Goal: Answer question/provide support: Share knowledge or assist other users

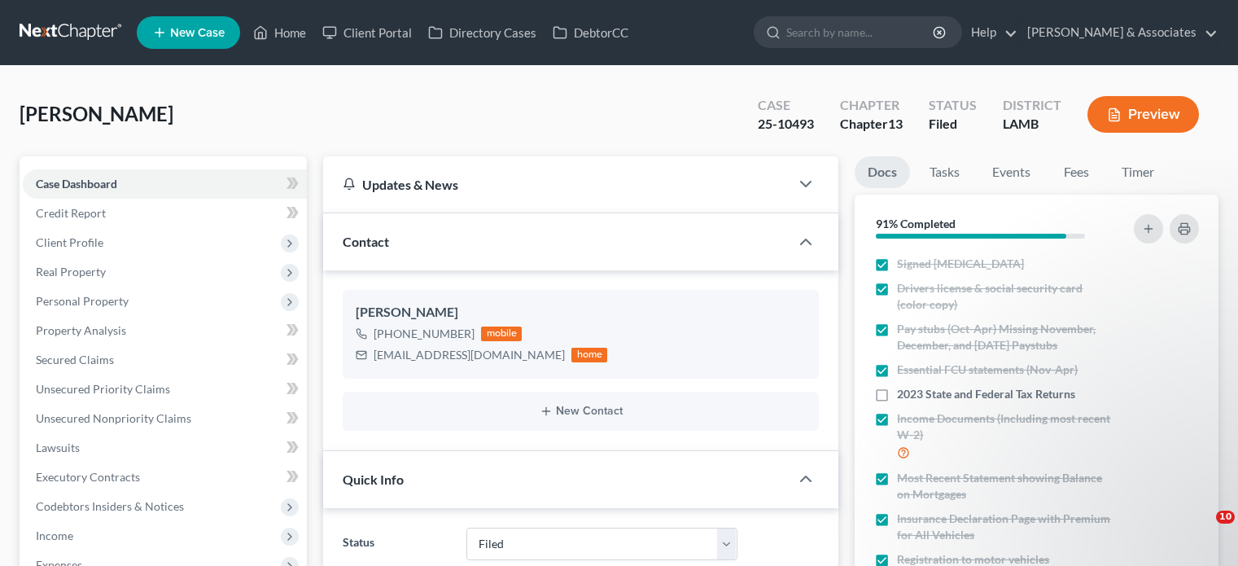
select select "8"
select select "0"
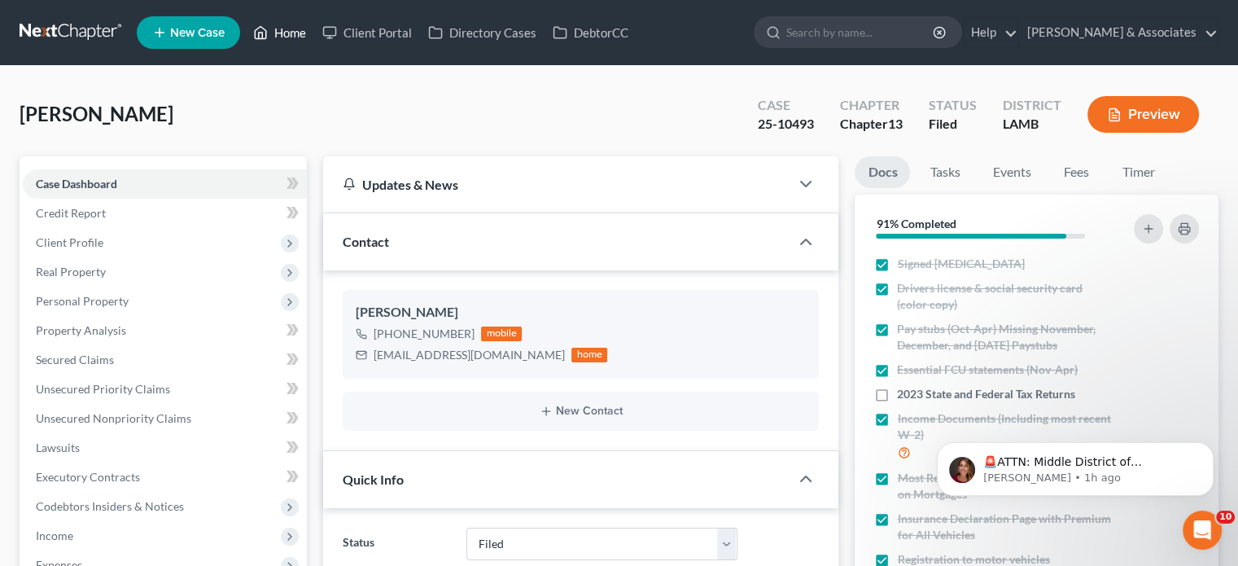
click at [296, 27] on link "Home" at bounding box center [279, 32] width 69 height 29
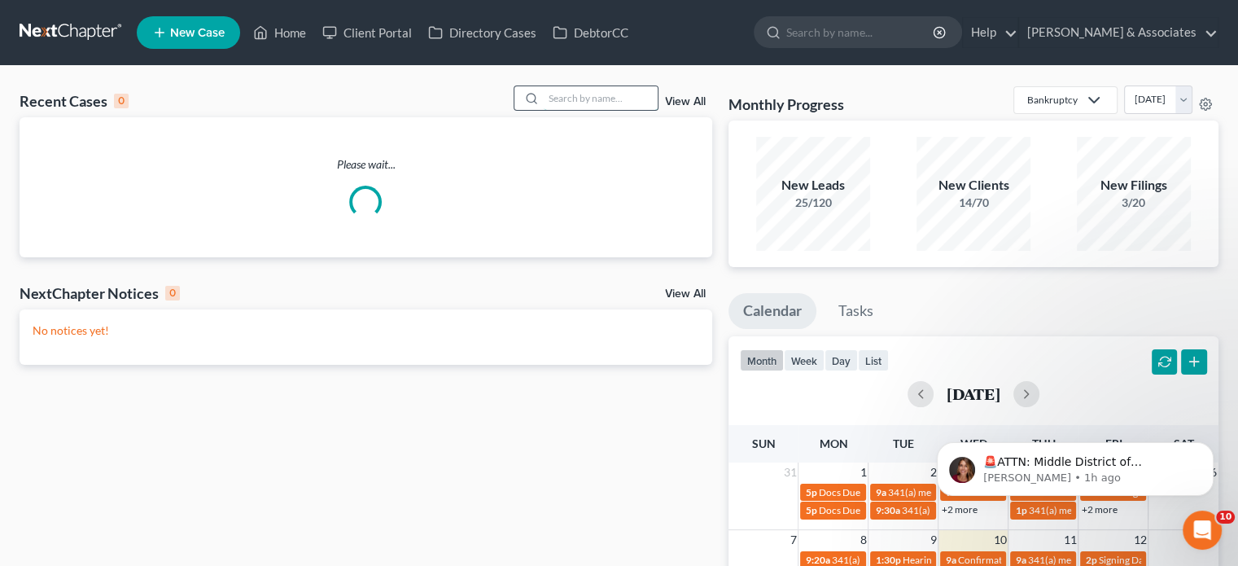
click at [604, 101] on input "search" at bounding box center [601, 98] width 114 height 24
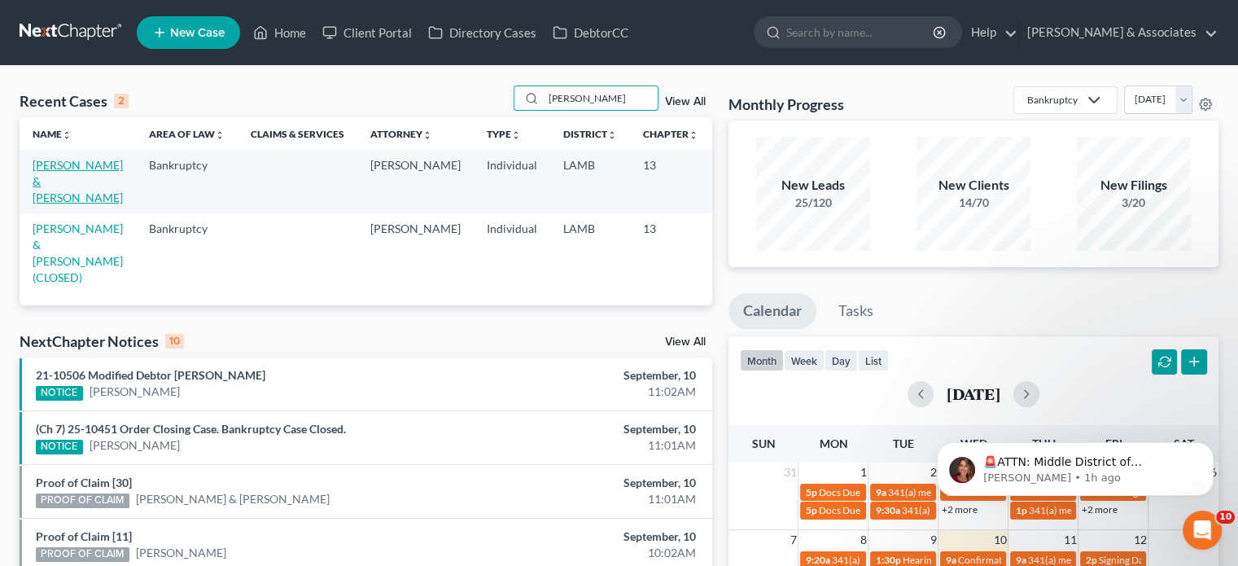
type input "[PERSON_NAME]"
click at [51, 195] on link "[PERSON_NAME] & [PERSON_NAME]" at bounding box center [78, 181] width 90 height 46
select select "4"
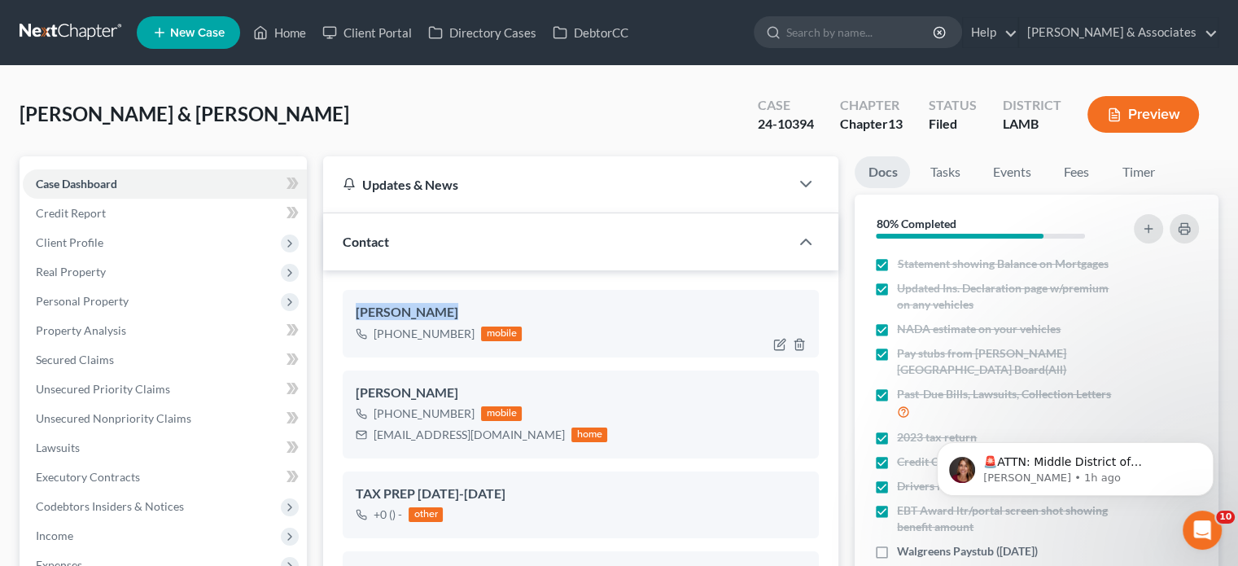
drag, startPoint x: 355, startPoint y: 310, endPoint x: 453, endPoint y: 312, distance: 97.7
click at [453, 312] on div "[PERSON_NAME] [PHONE_NUMBER] mobile" at bounding box center [581, 323] width 476 height 67
click at [503, 299] on div "[PERSON_NAME] [PHONE_NUMBER] mobile" at bounding box center [581, 323] width 476 height 67
click at [287, 35] on link "Home" at bounding box center [279, 32] width 69 height 29
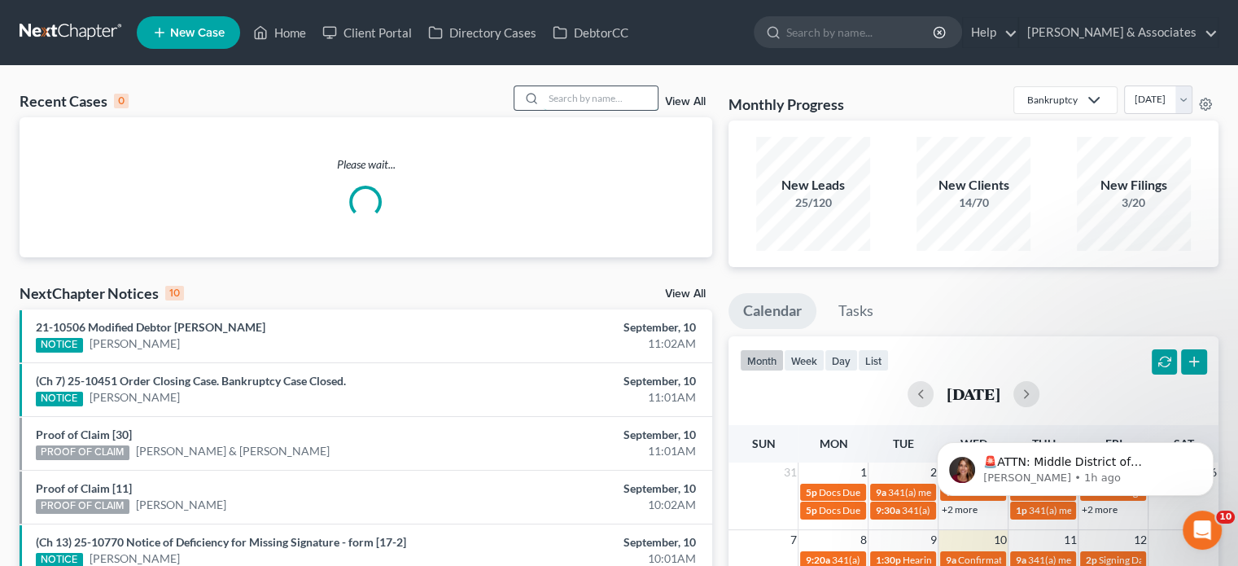
click at [590, 94] on input "search" at bounding box center [601, 98] width 114 height 24
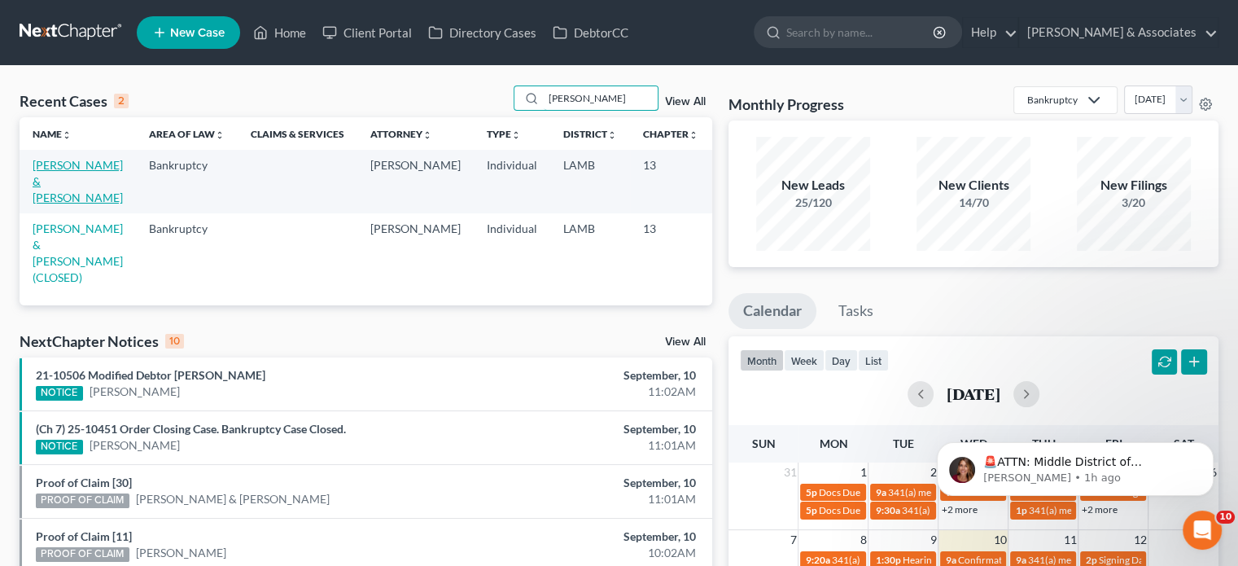
type input "[PERSON_NAME]"
click at [59, 195] on link "[PERSON_NAME] & [PERSON_NAME]" at bounding box center [78, 181] width 90 height 46
select select "4"
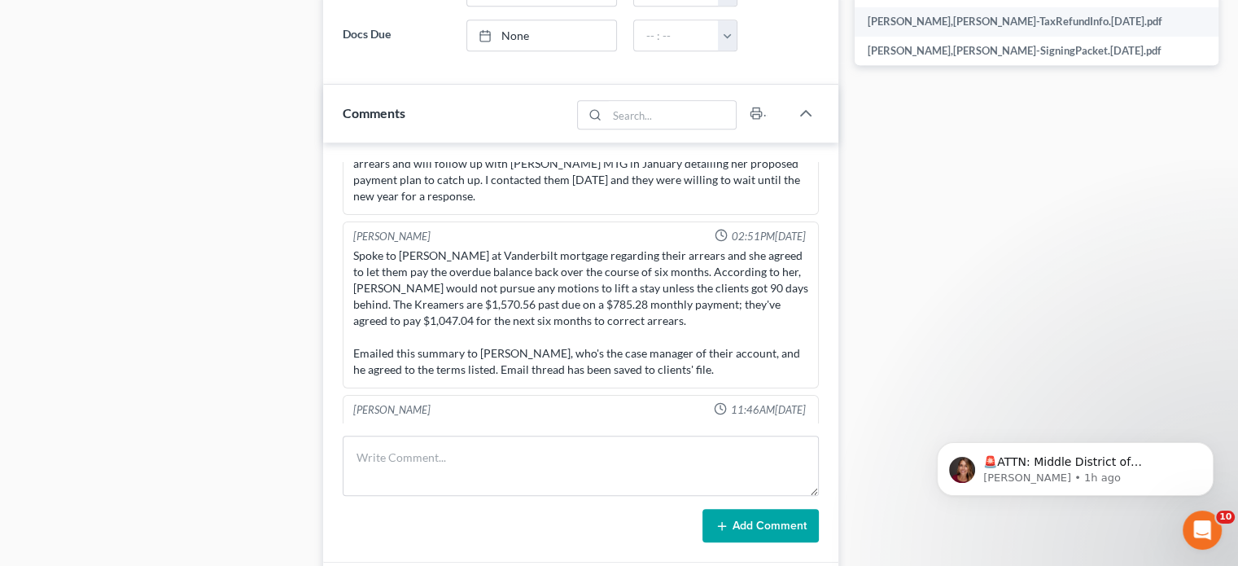
scroll to position [12028, 0]
click at [404, 456] on textarea at bounding box center [581, 465] width 476 height 60
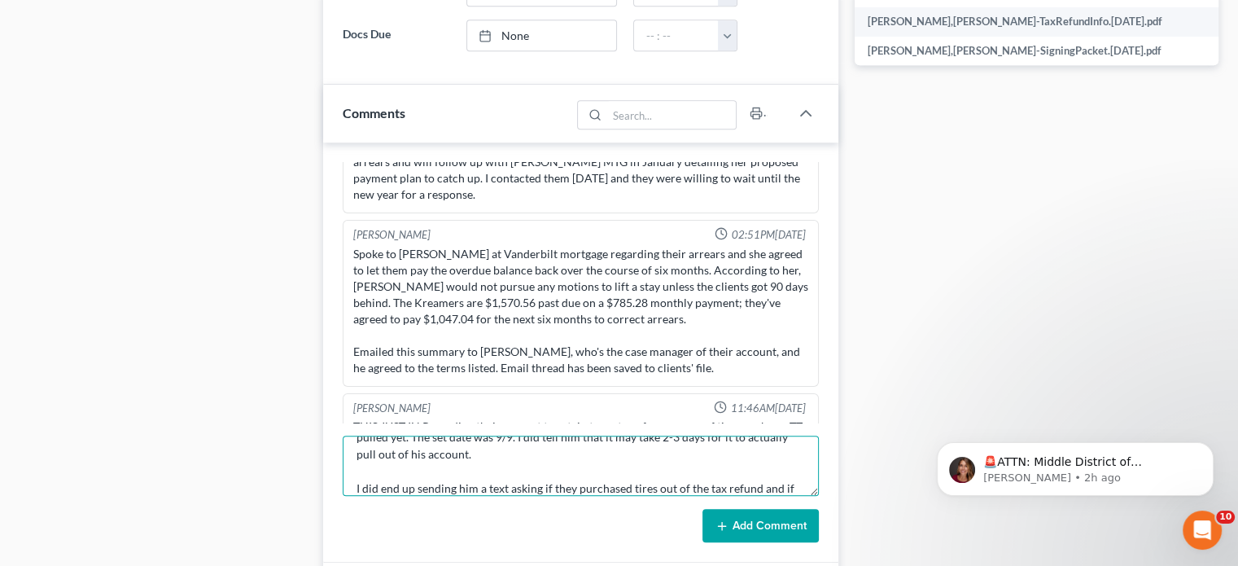
scroll to position [72, 0]
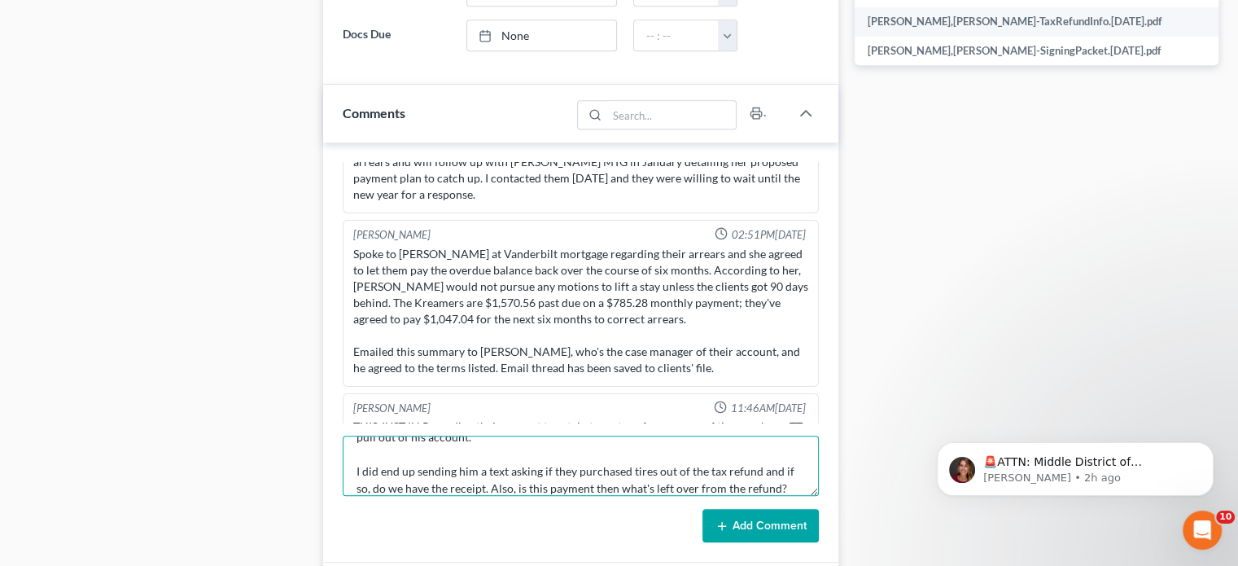
click at [787, 481] on textarea "Client was confident that we set something up for a payment of around $2000 was…" at bounding box center [581, 465] width 476 height 60
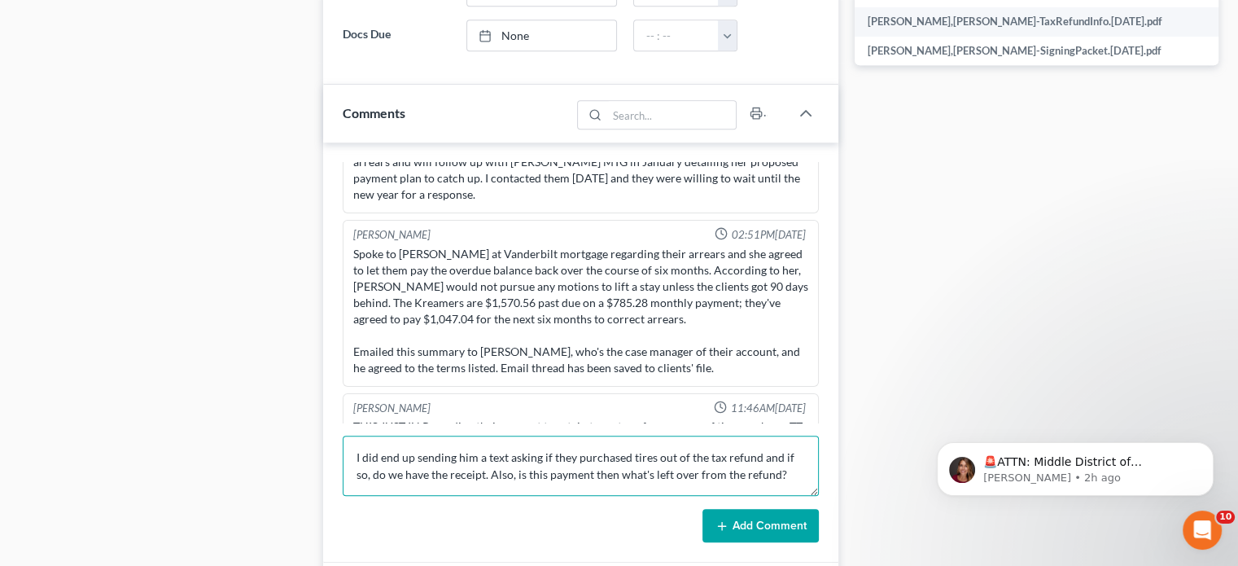
scroll to position [105, 0]
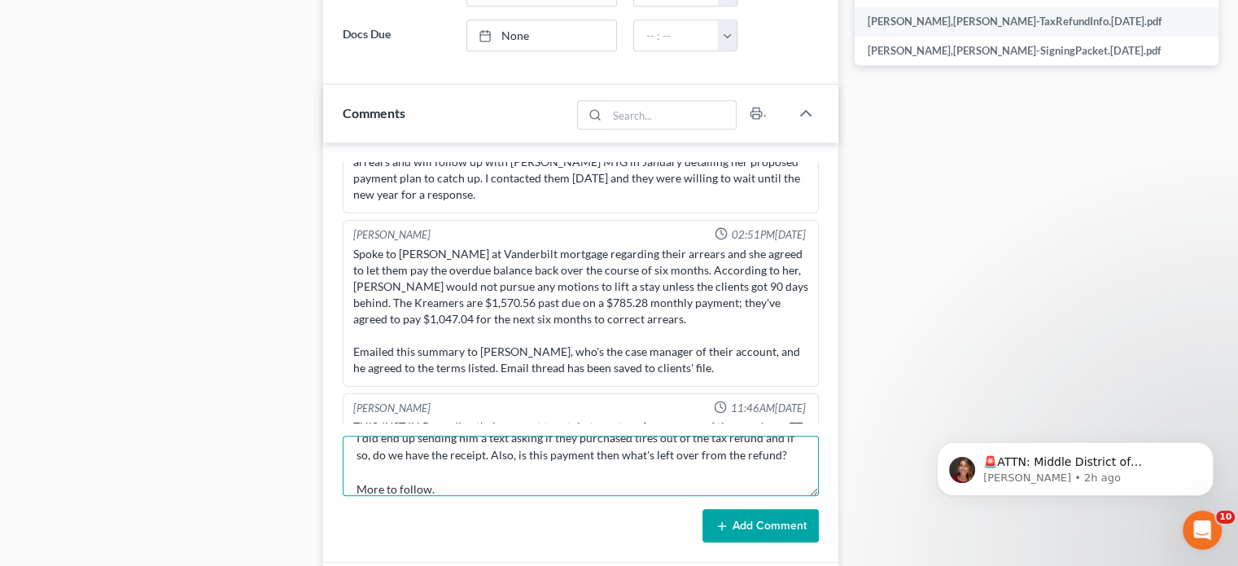
type textarea "Client was confident that we set something up for a payment of around $2000 was…"
click at [752, 514] on button "Add Comment" at bounding box center [760, 526] width 116 height 34
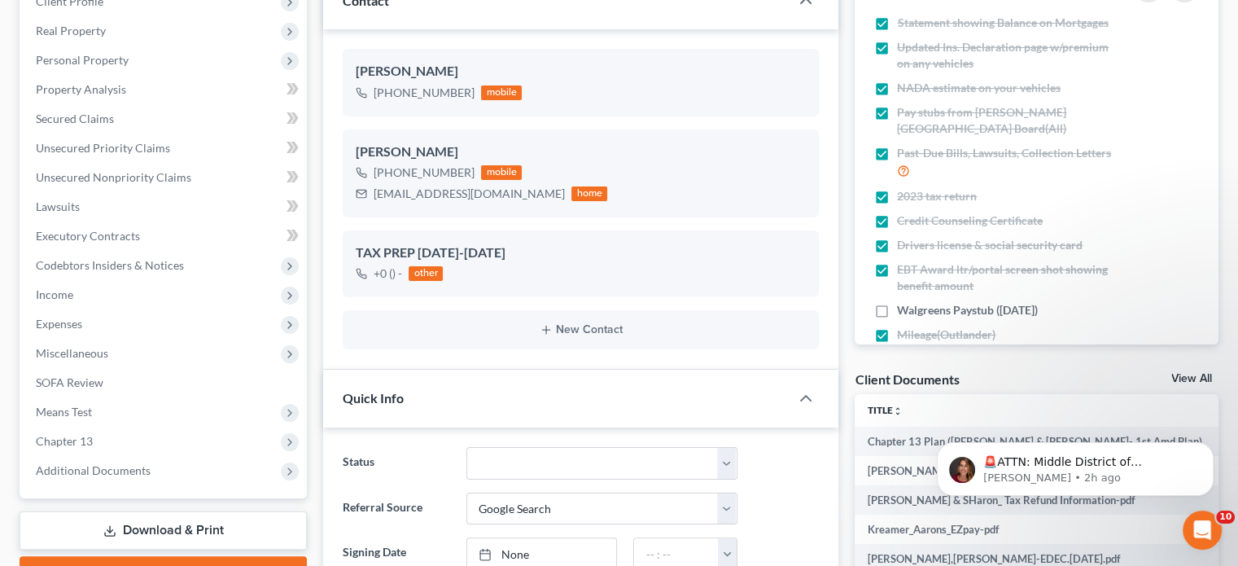
scroll to position [0, 0]
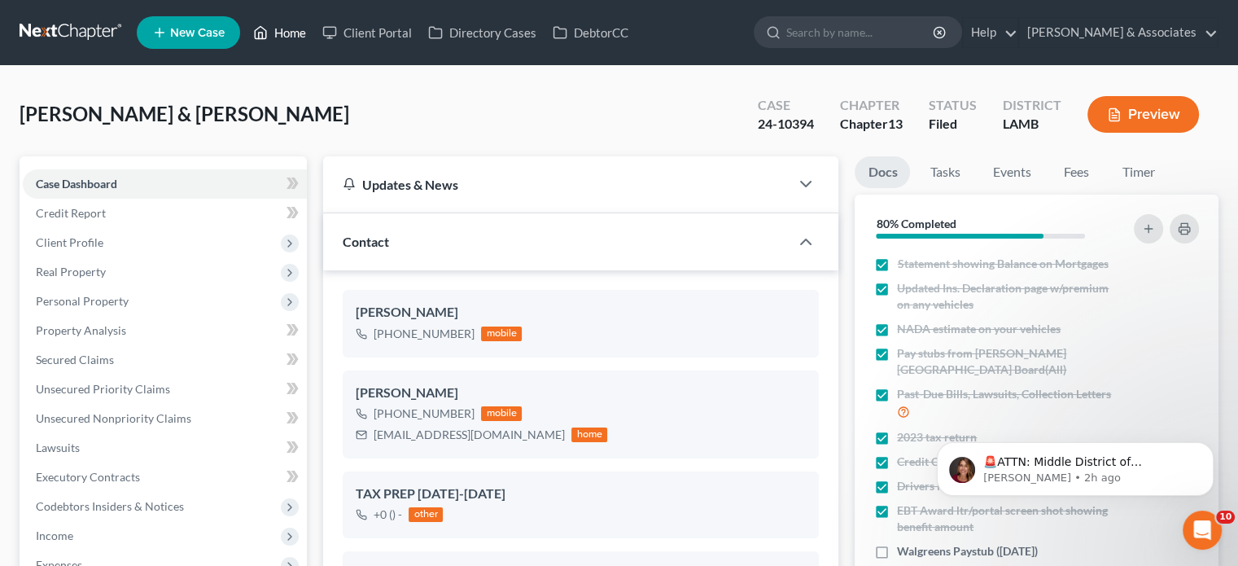
click at [291, 20] on link "Home" at bounding box center [279, 32] width 69 height 29
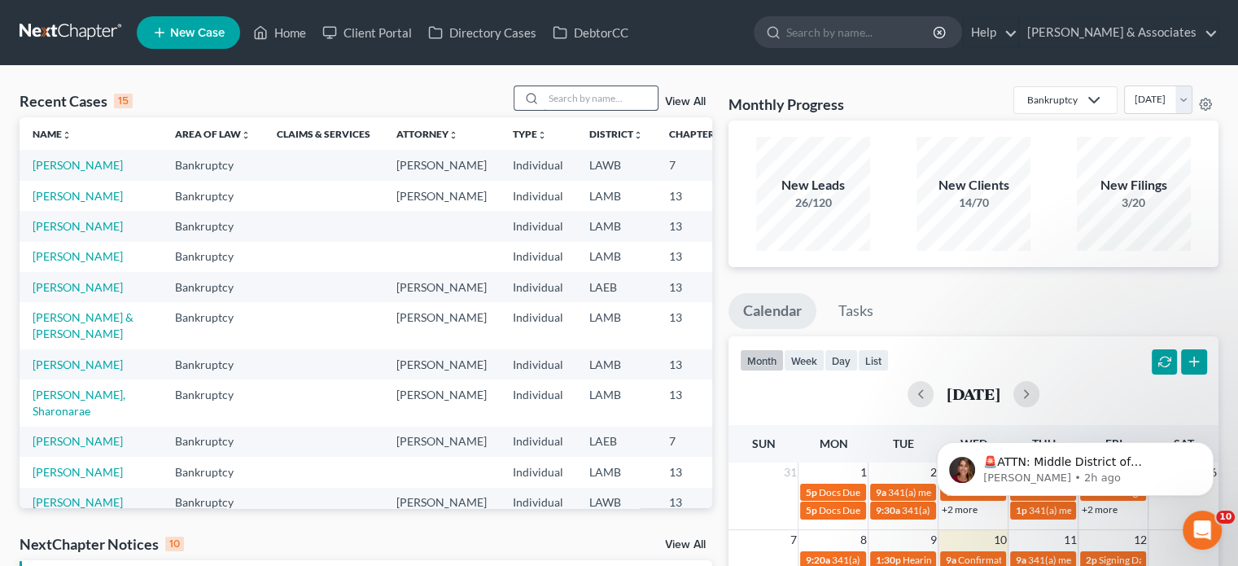
drag, startPoint x: 556, startPoint y: 100, endPoint x: 571, endPoint y: 103, distance: 15.0
click at [566, 103] on input "search" at bounding box center [601, 98] width 114 height 24
type input "[PERSON_NAME]"
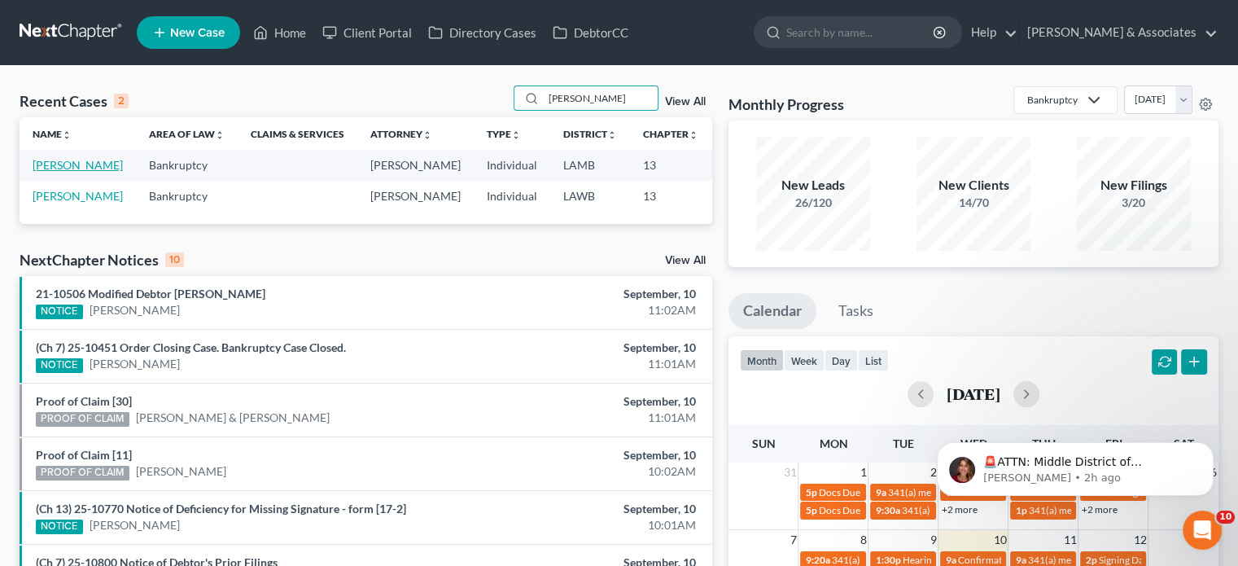
click at [47, 172] on link "[PERSON_NAME]" at bounding box center [78, 165] width 90 height 14
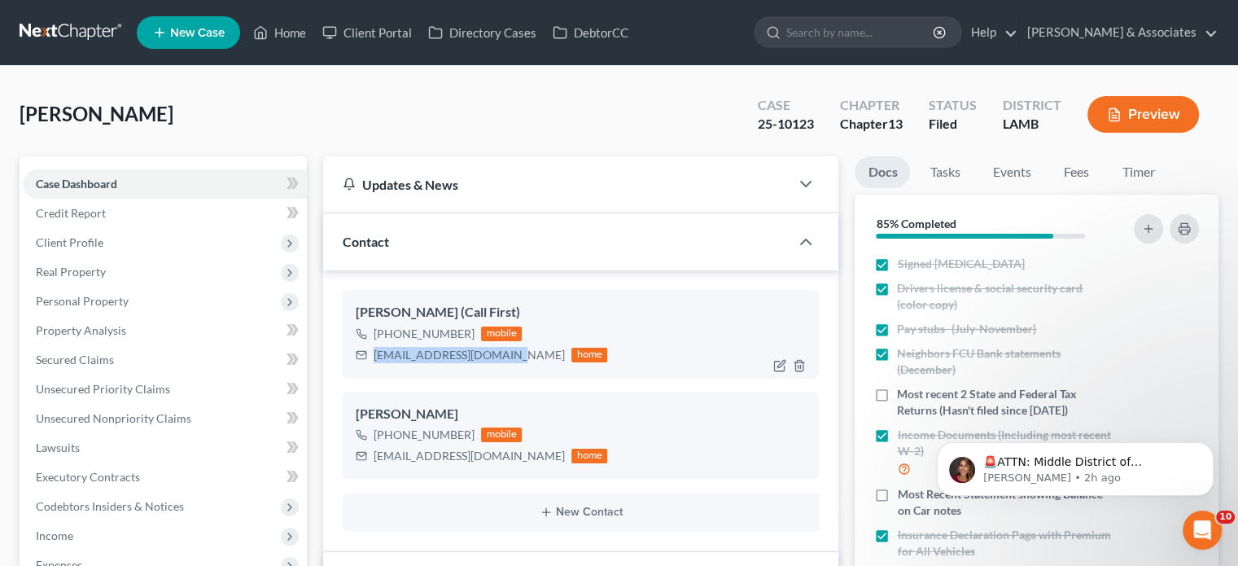
drag, startPoint x: 374, startPoint y: 352, endPoint x: 490, endPoint y: 344, distance: 116.7
click at [496, 358] on div "[EMAIL_ADDRESS][DOMAIN_NAME]" at bounding box center [469, 355] width 191 height 16
copy div "[EMAIL_ADDRESS][DOMAIN_NAME]"
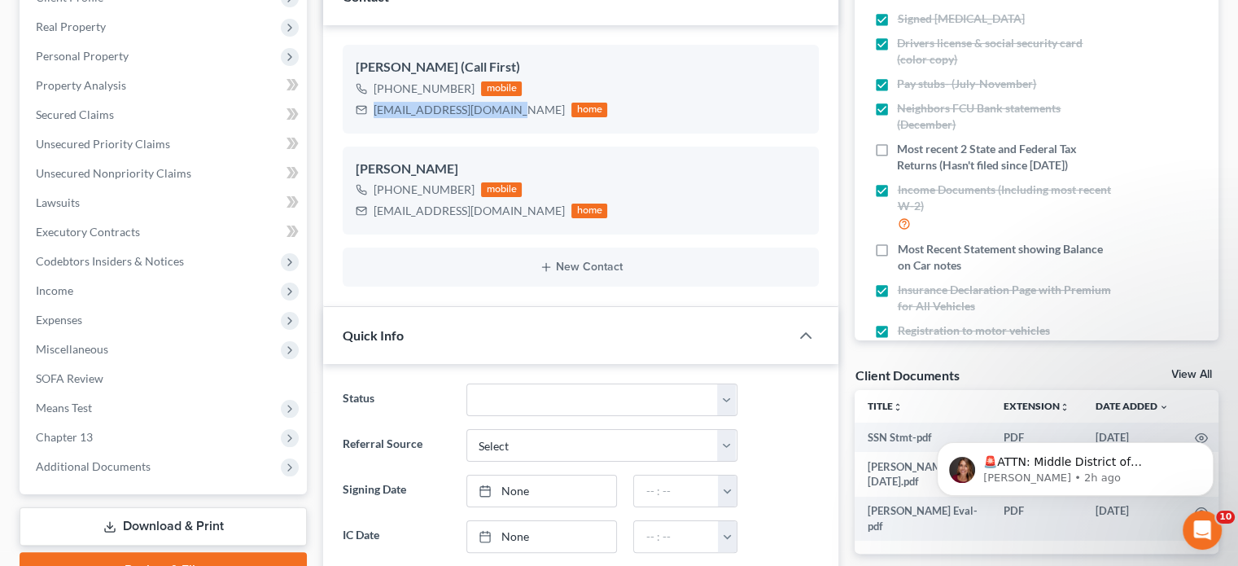
scroll to position [244, 0]
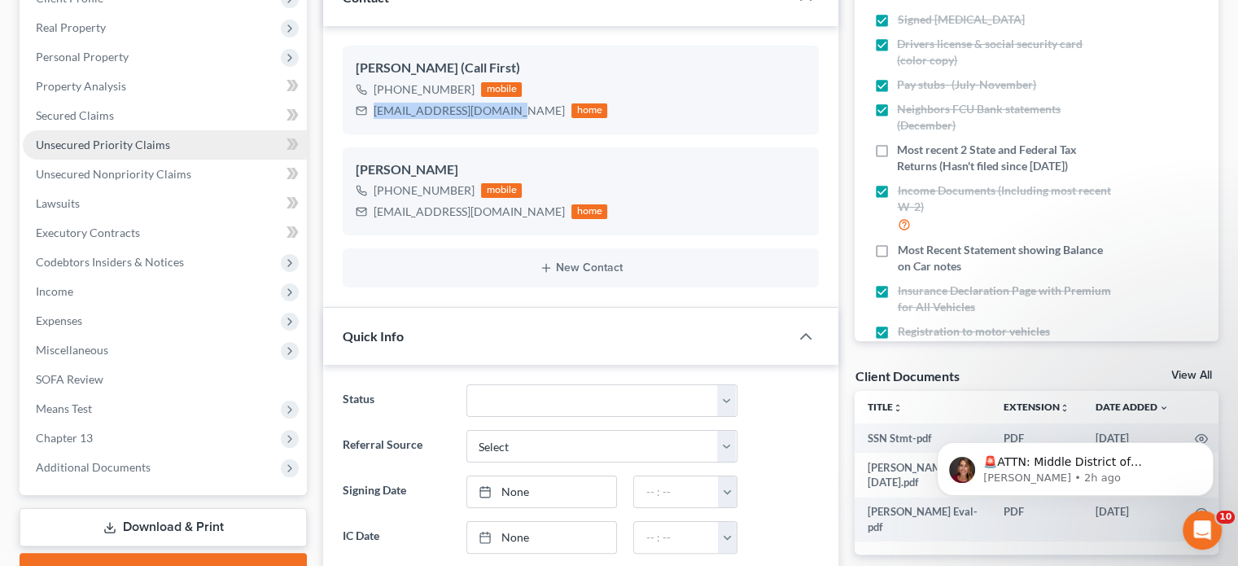
click at [92, 149] on span "Unsecured Priority Claims" at bounding box center [103, 145] width 134 height 14
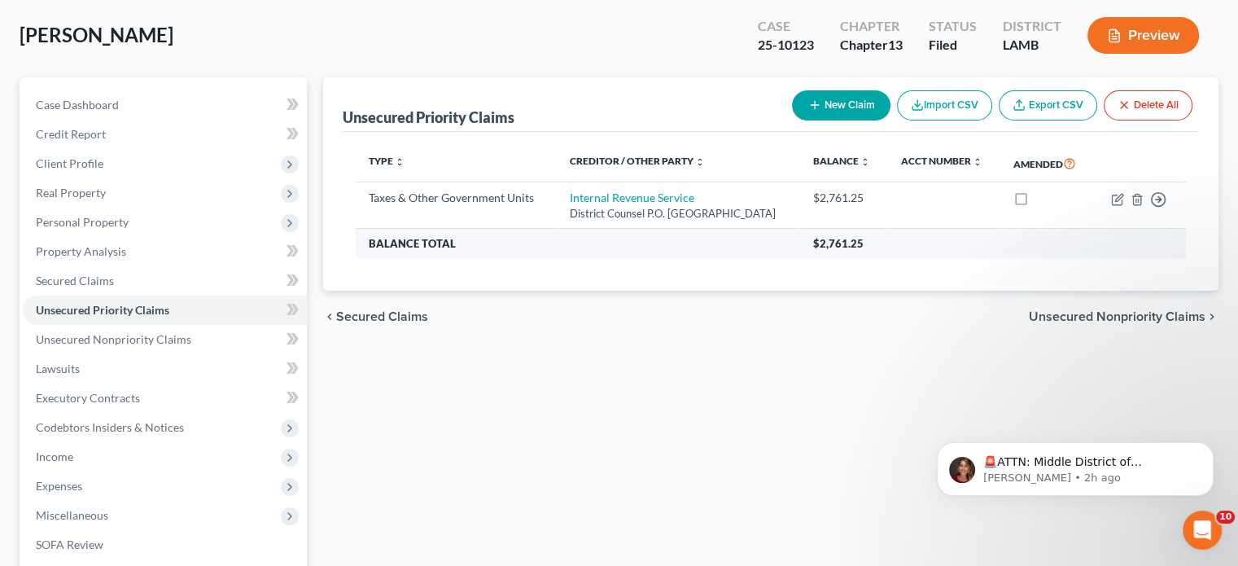
scroll to position [81, 0]
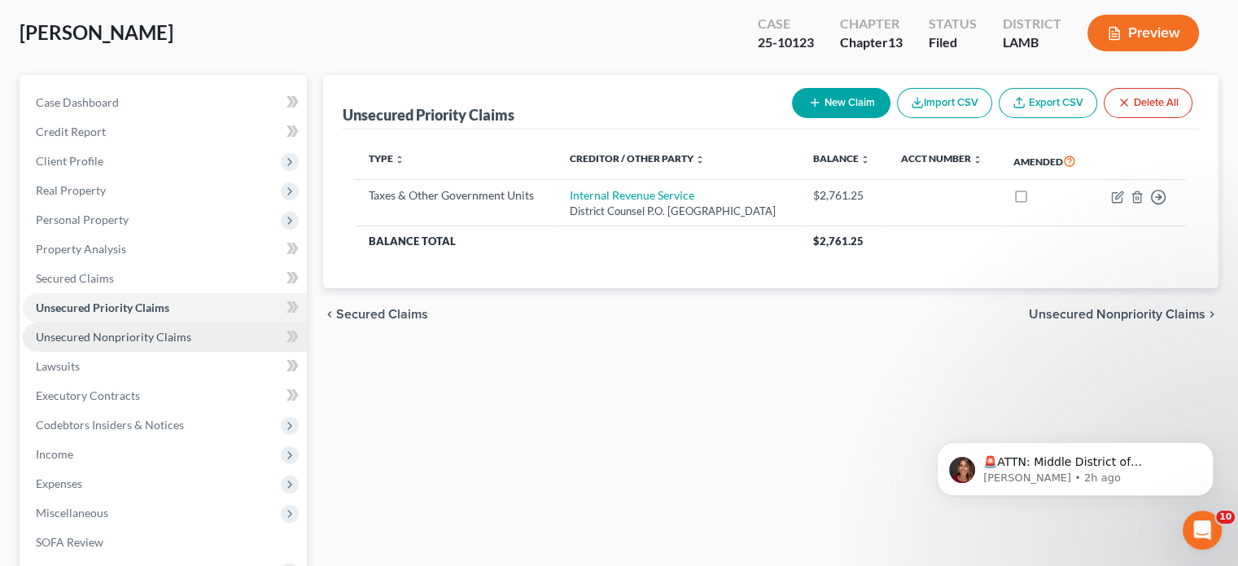
click at [130, 340] on span "Unsecured Nonpriority Claims" at bounding box center [113, 337] width 155 height 14
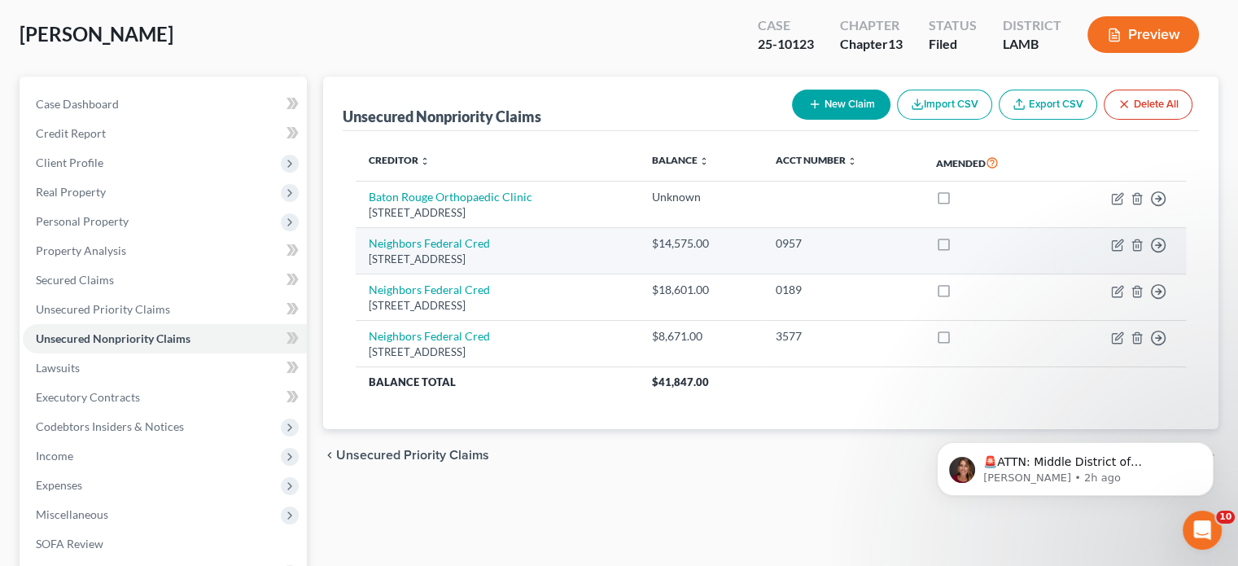
scroll to position [81, 0]
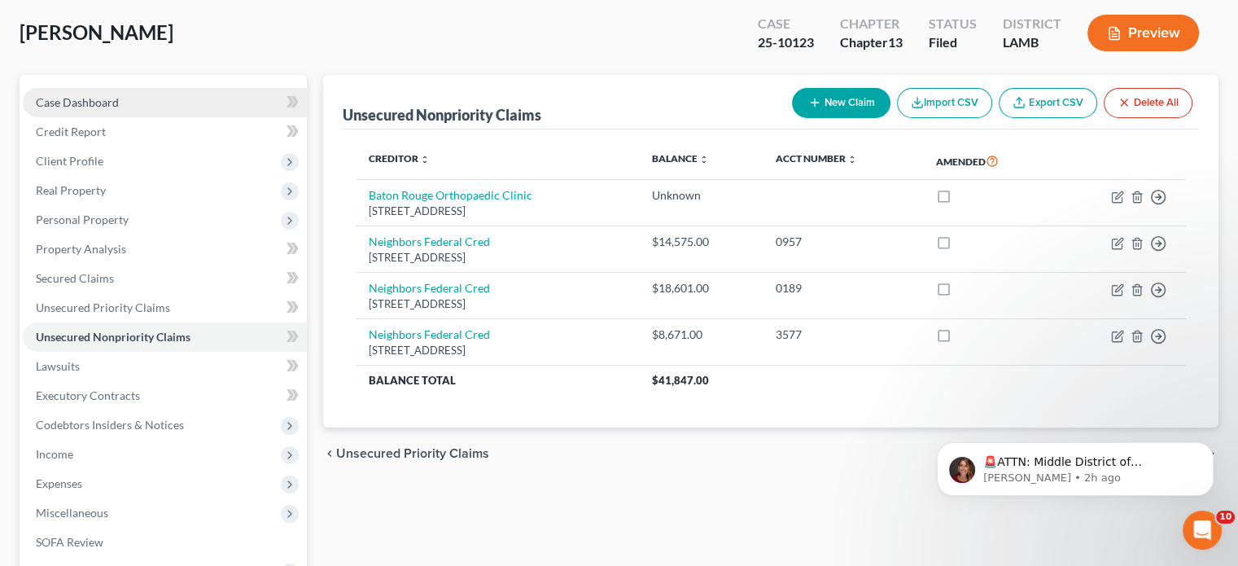
click at [95, 95] on span "Case Dashboard" at bounding box center [77, 102] width 83 height 14
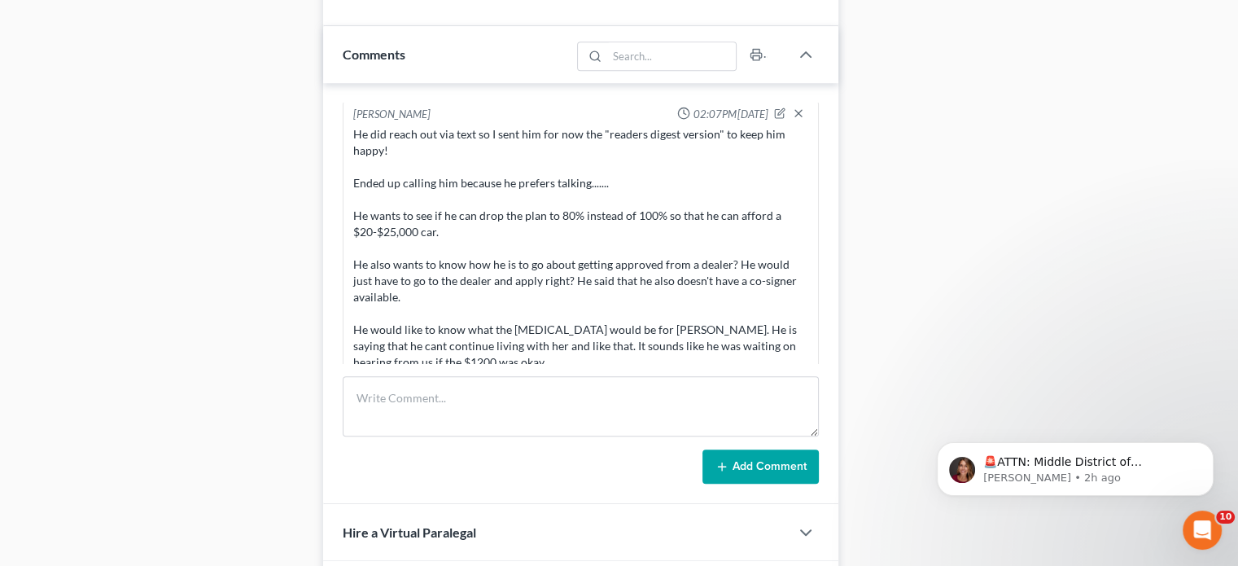
scroll to position [7193, 0]
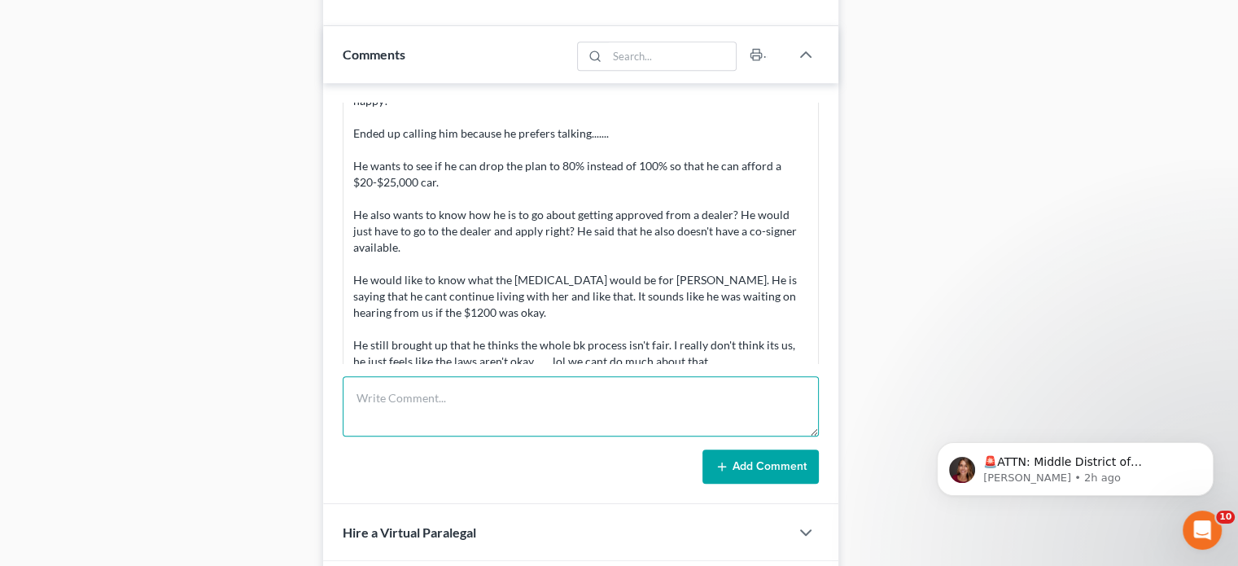
click at [453, 403] on textarea at bounding box center [581, 406] width 476 height 60
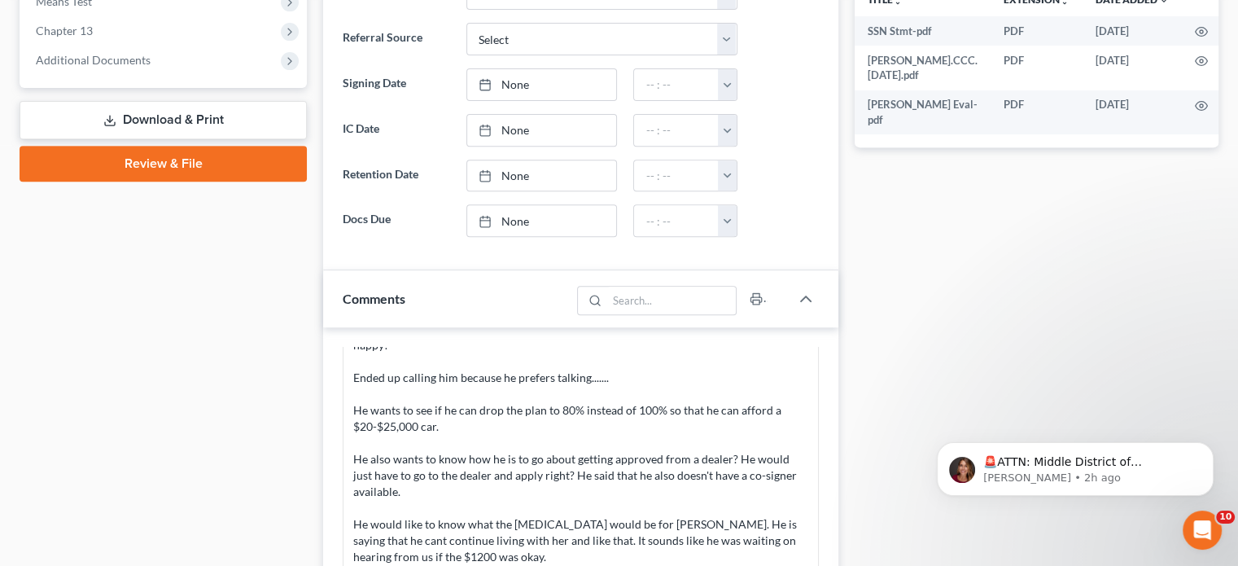
drag, startPoint x: 192, startPoint y: 259, endPoint x: 98, endPoint y: 348, distance: 129.6
click at [98, 348] on div "Case Dashboard Payments Invoices Payments Payments Credit Report Client Profile" at bounding box center [163, 241] width 304 height 1472
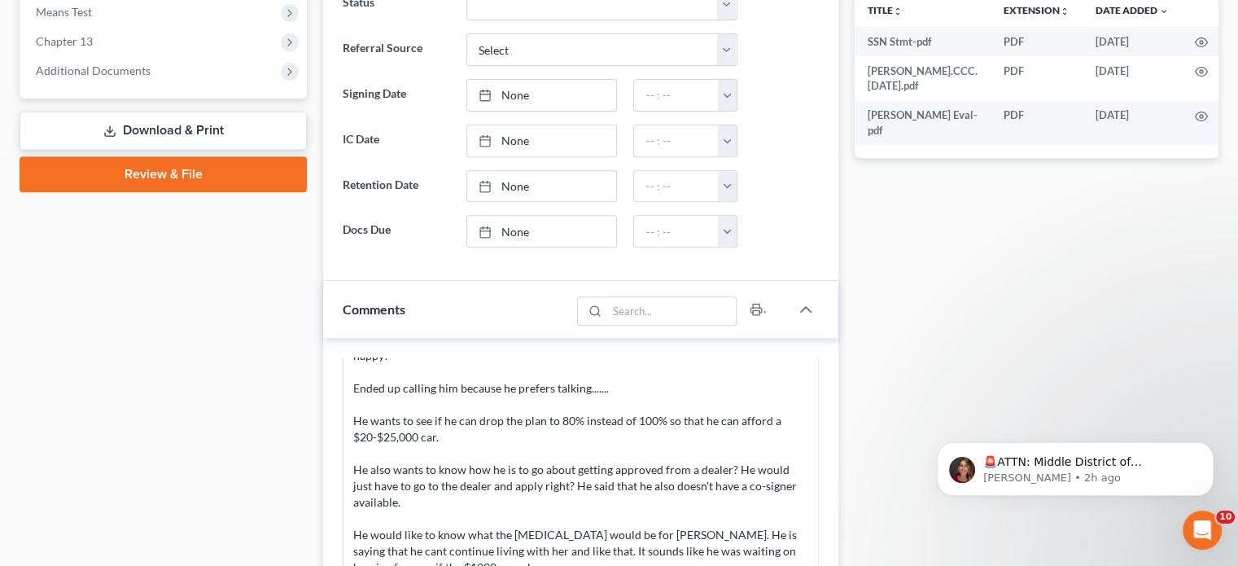
scroll to position [244, 0]
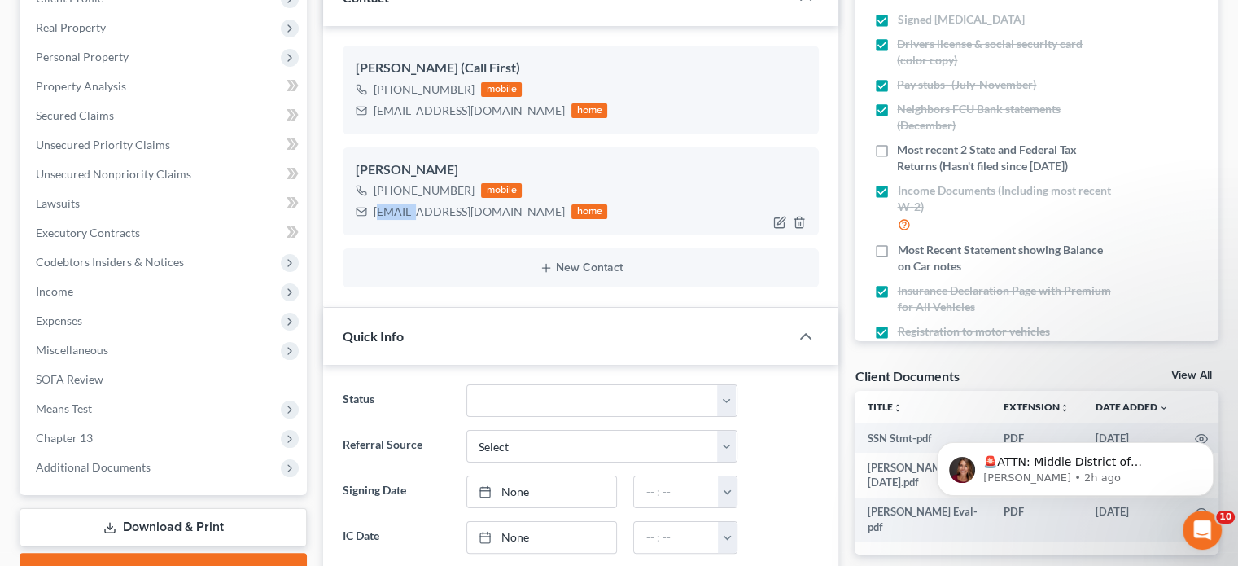
drag, startPoint x: 377, startPoint y: 211, endPoint x: 407, endPoint y: 217, distance: 30.8
click at [407, 217] on div "[EMAIL_ADDRESS][DOMAIN_NAME]" at bounding box center [469, 211] width 191 height 16
click at [385, 221] on div "[EMAIL_ADDRESS][DOMAIN_NAME] home" at bounding box center [482, 211] width 252 height 21
drag, startPoint x: 374, startPoint y: 211, endPoint x: 510, endPoint y: 220, distance: 137.0
click at [510, 220] on div "[EMAIL_ADDRESS][DOMAIN_NAME] home" at bounding box center [482, 211] width 252 height 21
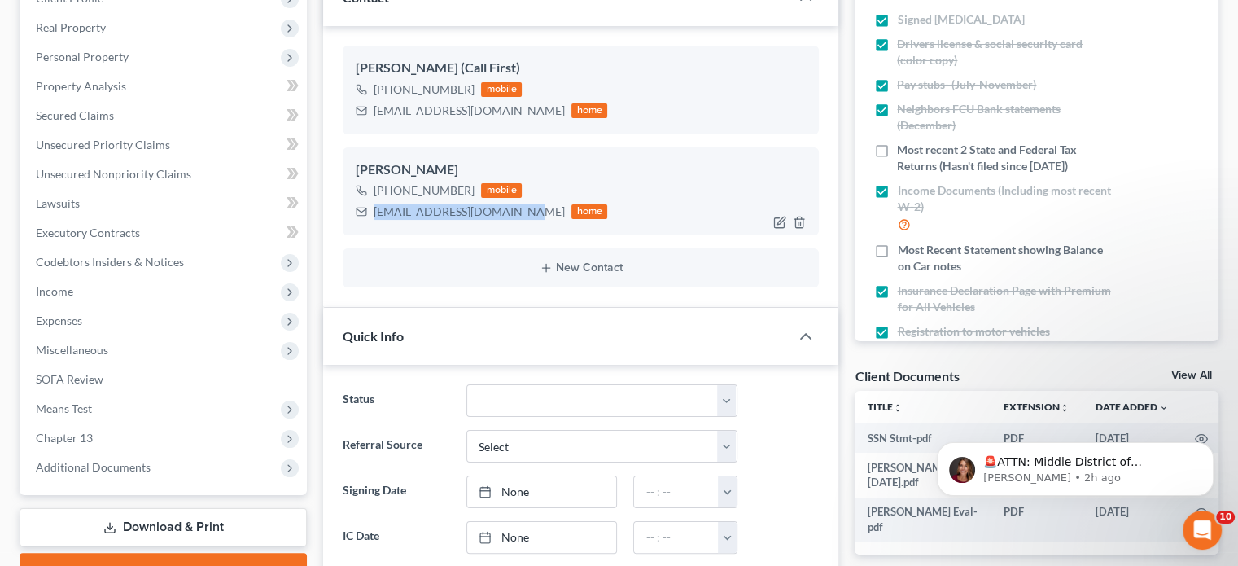
copy div "[EMAIL_ADDRESS][DOMAIN_NAME]"
click at [394, 188] on div "[PHONE_NUMBER]" at bounding box center [424, 190] width 101 height 16
drag, startPoint x: 394, startPoint y: 191, endPoint x: 466, endPoint y: 186, distance: 72.7
click at [466, 186] on div "[PHONE_NUMBER]" at bounding box center [424, 190] width 101 height 16
copy div "225) 754-2540"
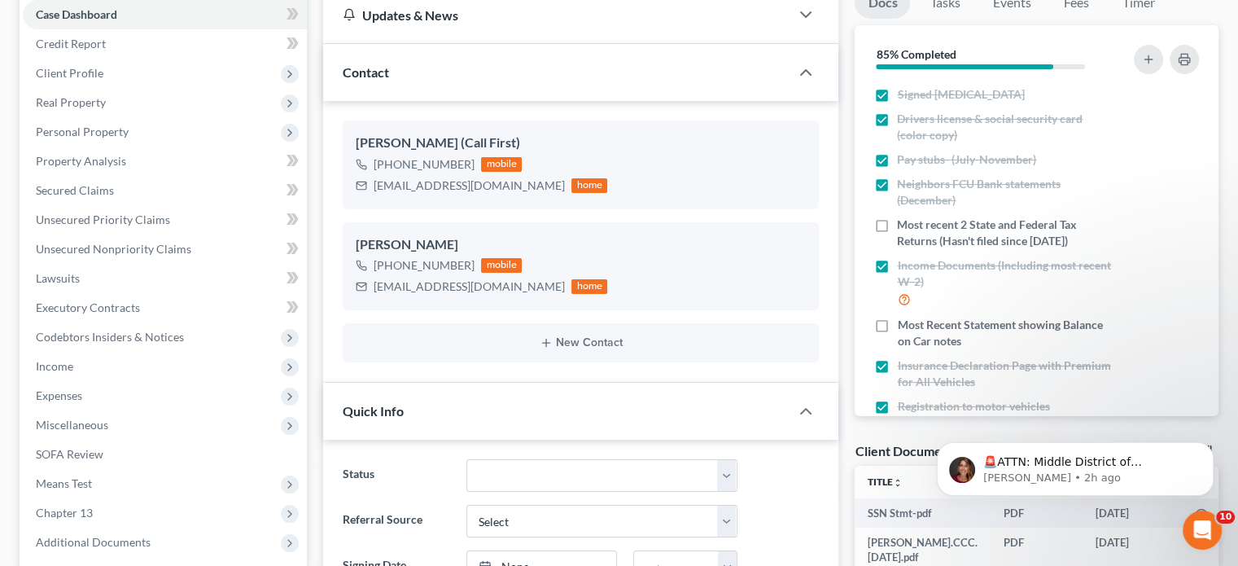
scroll to position [0, 0]
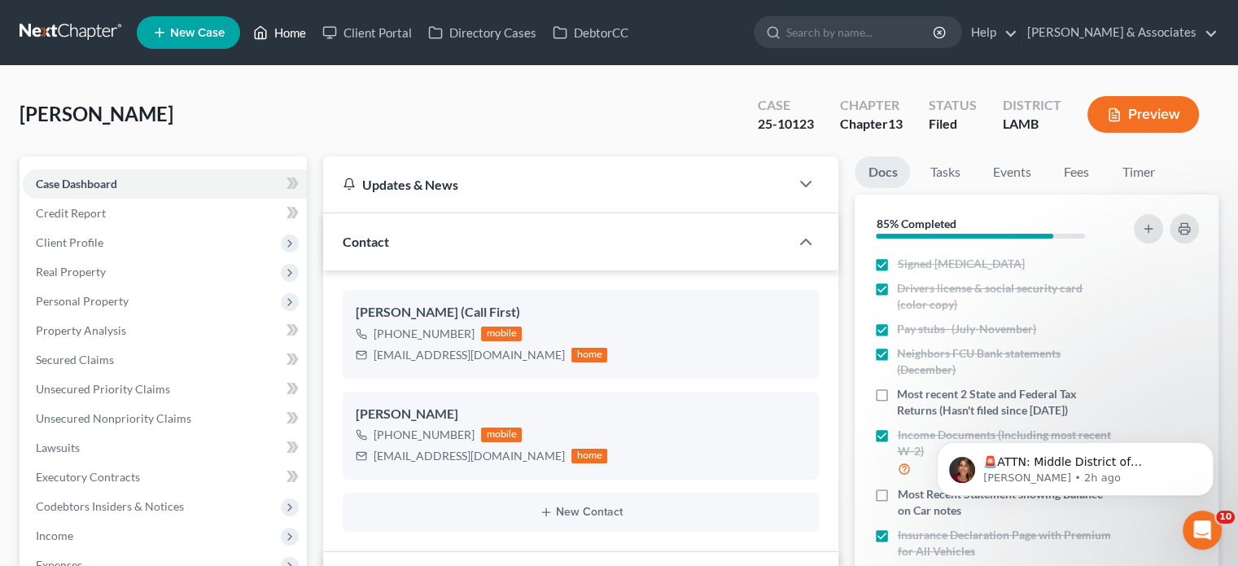
click at [291, 37] on link "Home" at bounding box center [279, 32] width 69 height 29
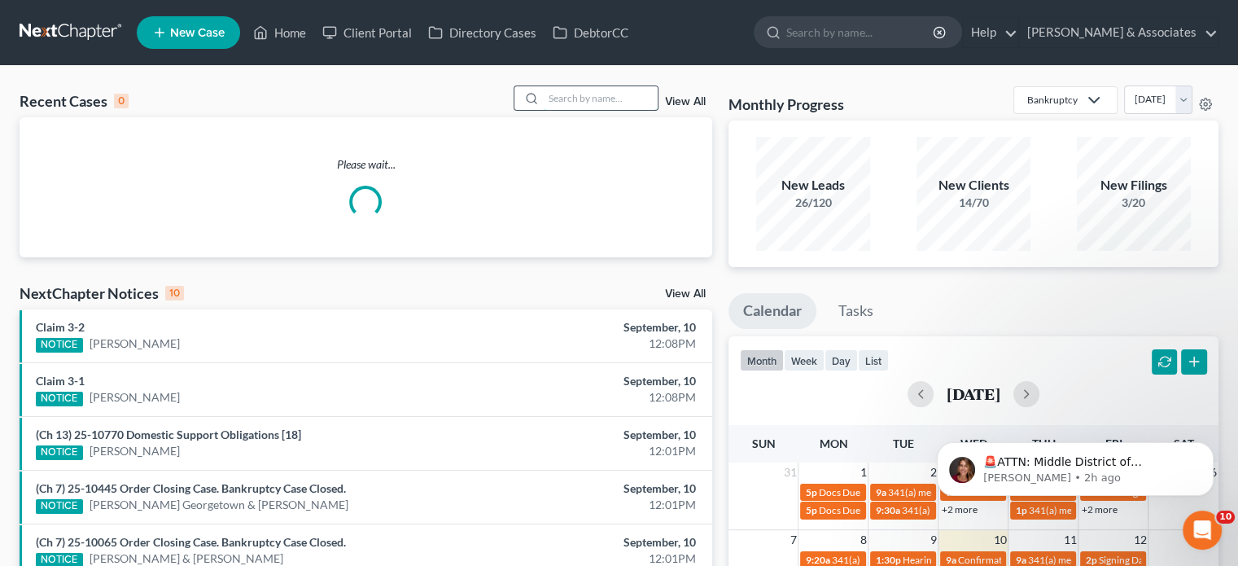
click at [567, 98] on input "search" at bounding box center [601, 98] width 114 height 24
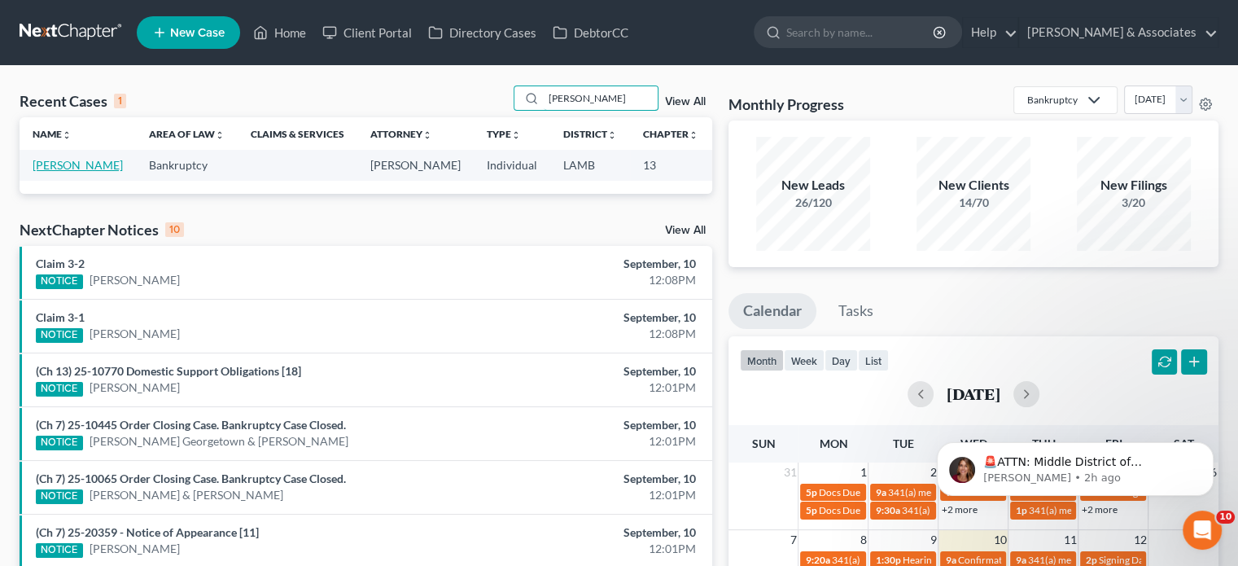
type input "[PERSON_NAME]"
click at [46, 172] on link "[PERSON_NAME]" at bounding box center [78, 165] width 90 height 14
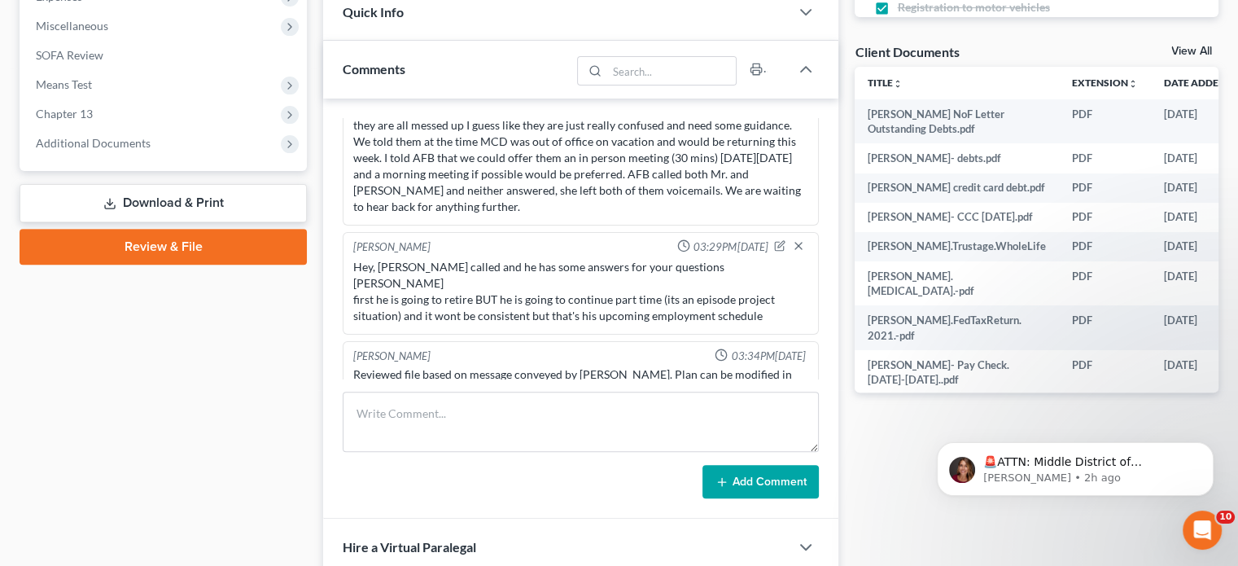
scroll to position [570, 0]
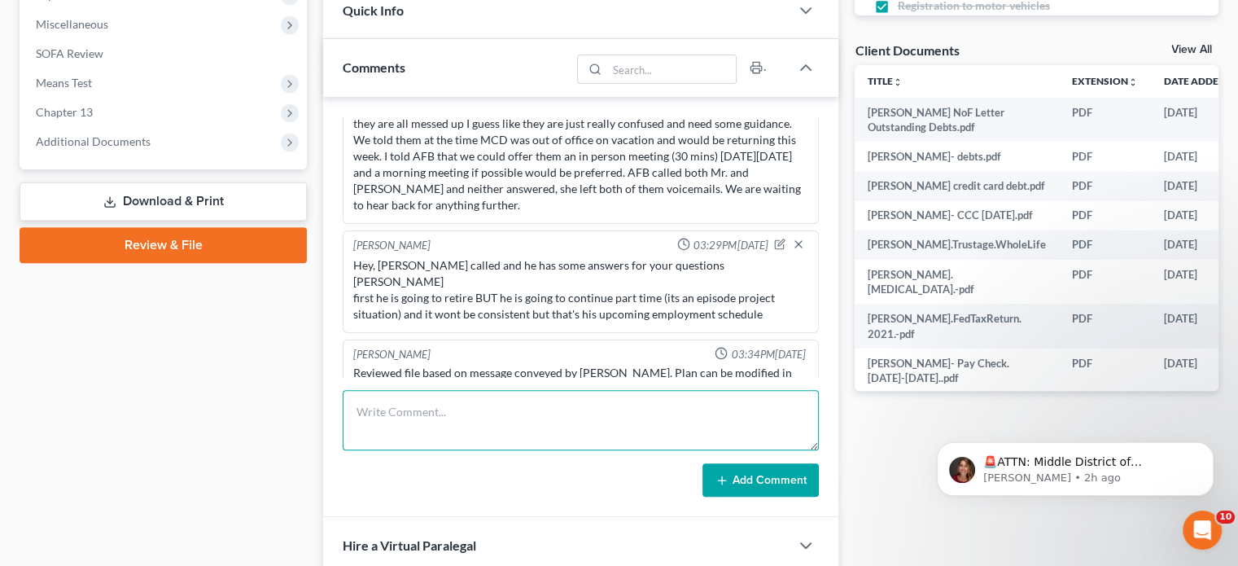
click at [467, 408] on textarea at bounding box center [581, 420] width 476 height 60
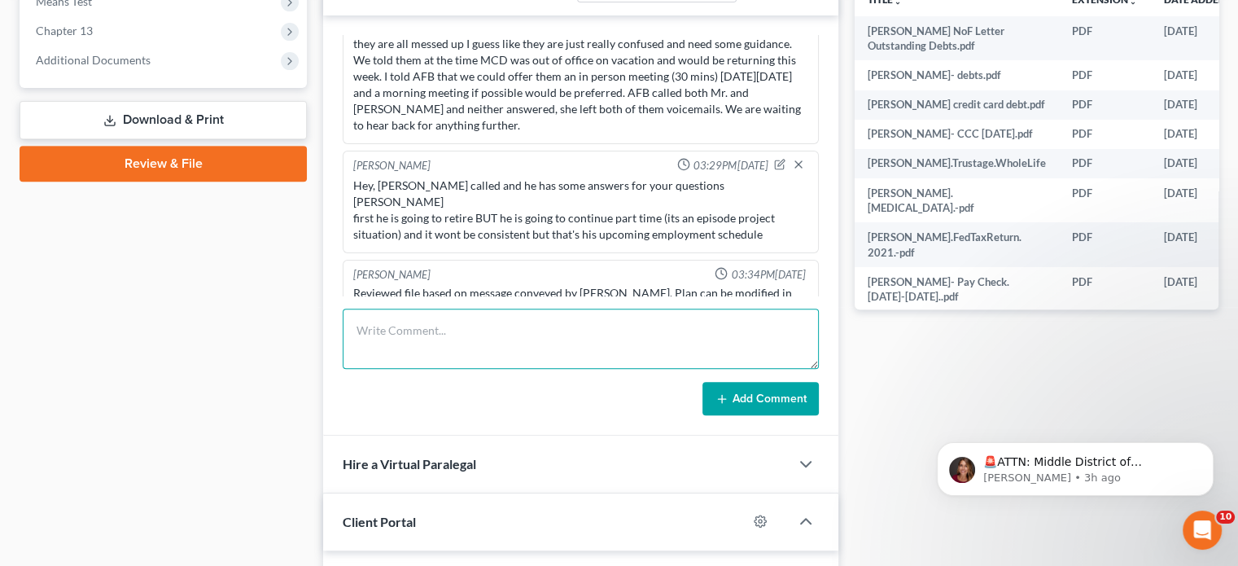
scroll to position [5624, 0]
click at [407, 346] on textarea at bounding box center [581, 338] width 476 height 60
click at [398, 346] on textarea at bounding box center [581, 338] width 476 height 60
click at [389, 346] on textarea at bounding box center [581, 338] width 476 height 60
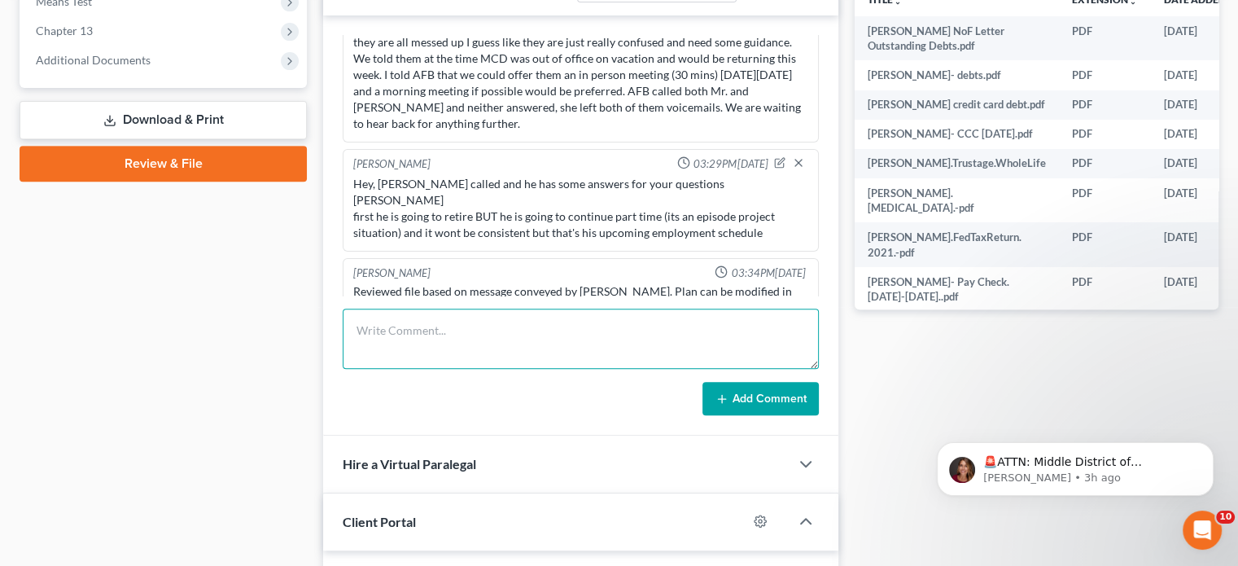
click at [382, 346] on textarea at bounding box center [581, 338] width 476 height 60
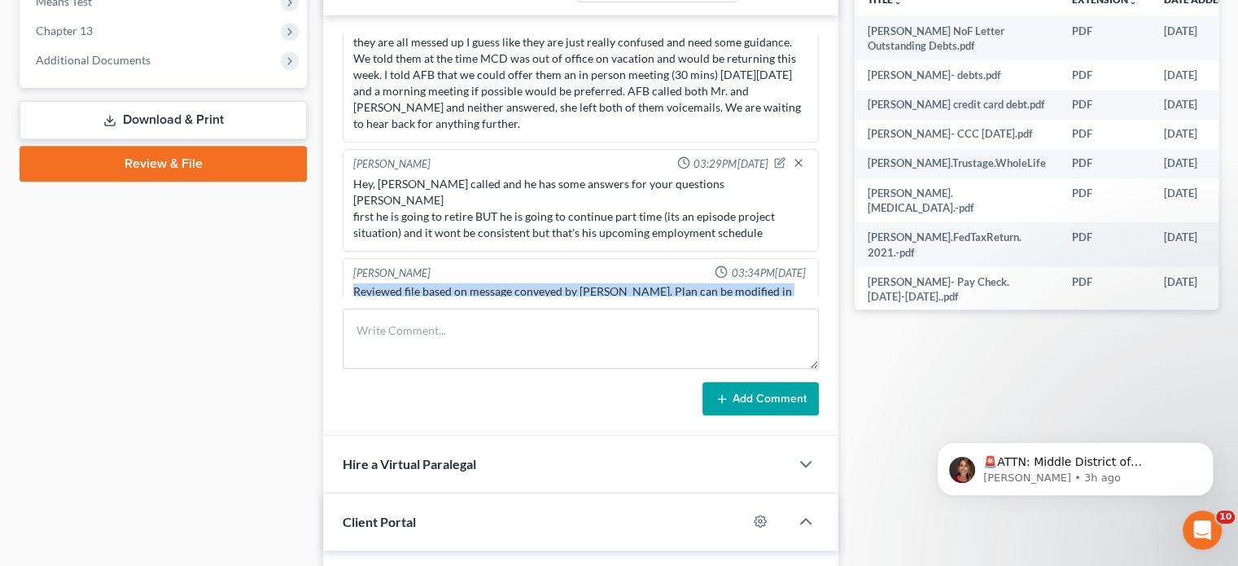
drag, startPoint x: 628, startPoint y: 281, endPoint x: 344, endPoint y: 243, distance: 285.7
click at [344, 258] on div "[PERSON_NAME] 03:34PM[DATE] Reviewed file based on message conveyed by [PERSON_…" at bounding box center [581, 300] width 476 height 85
copy div "Reviewed file based on message conveyed by [PERSON_NAME]. Plan can be modified …"
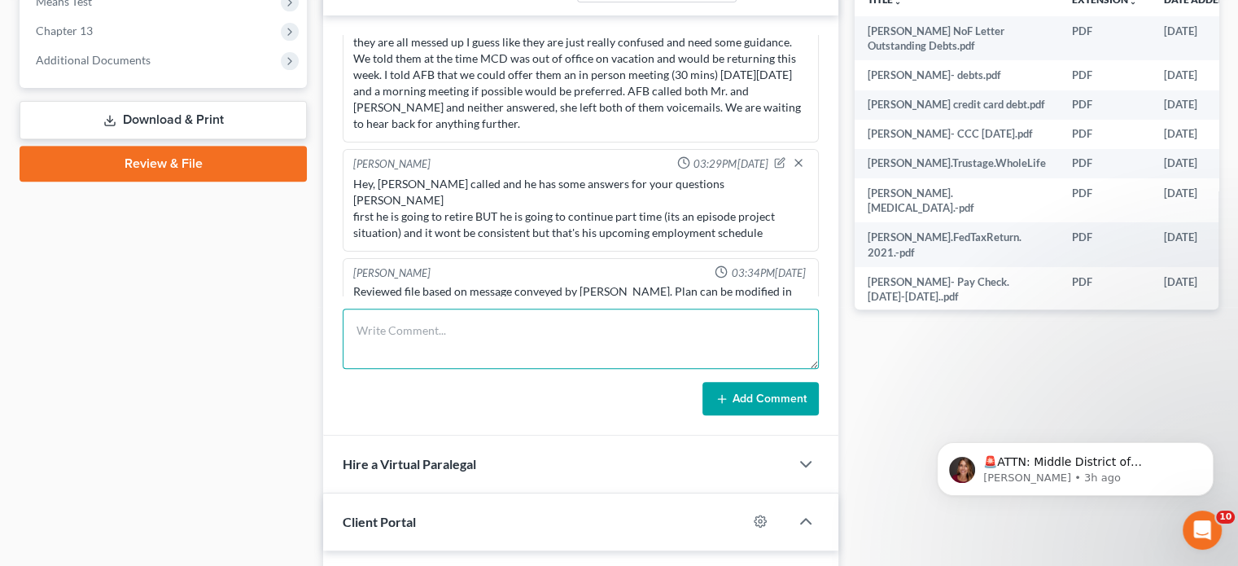
click at [439, 354] on textarea at bounding box center [581, 338] width 476 height 60
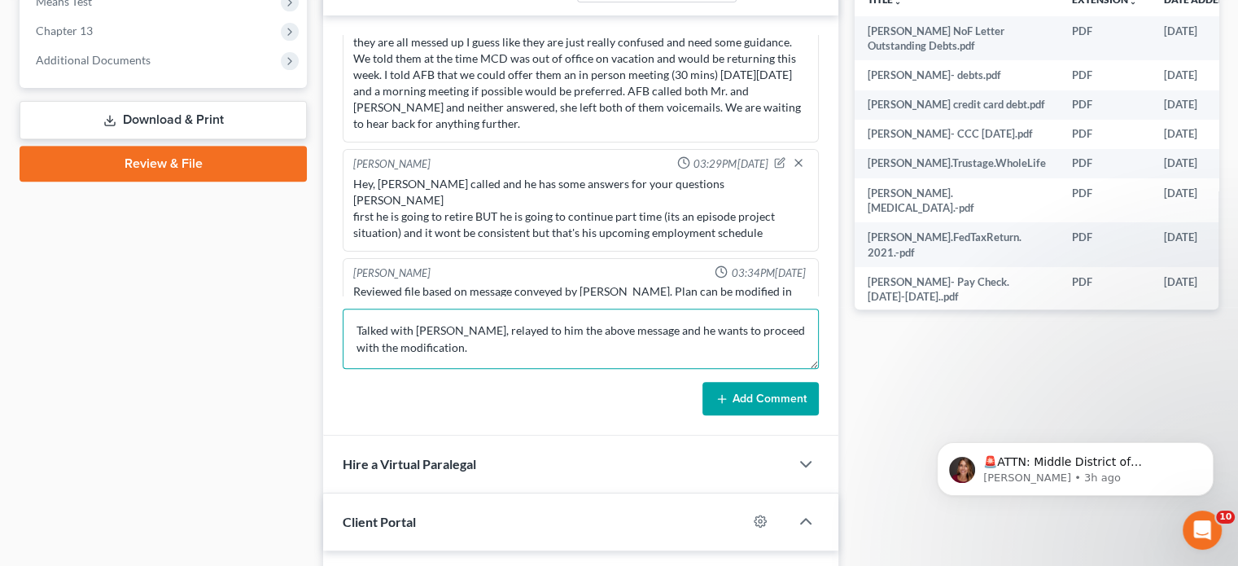
type textarea "Talked with [PERSON_NAME], relayed to him the above message and he wants to pro…"
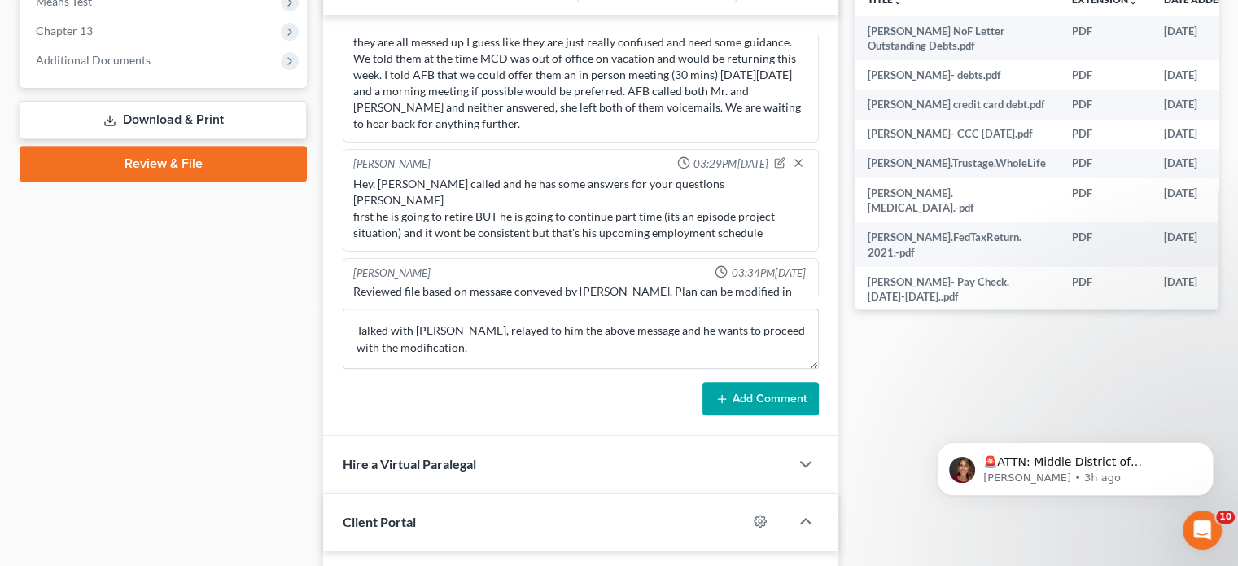
click at [774, 388] on button "Add Comment" at bounding box center [760, 399] width 116 height 34
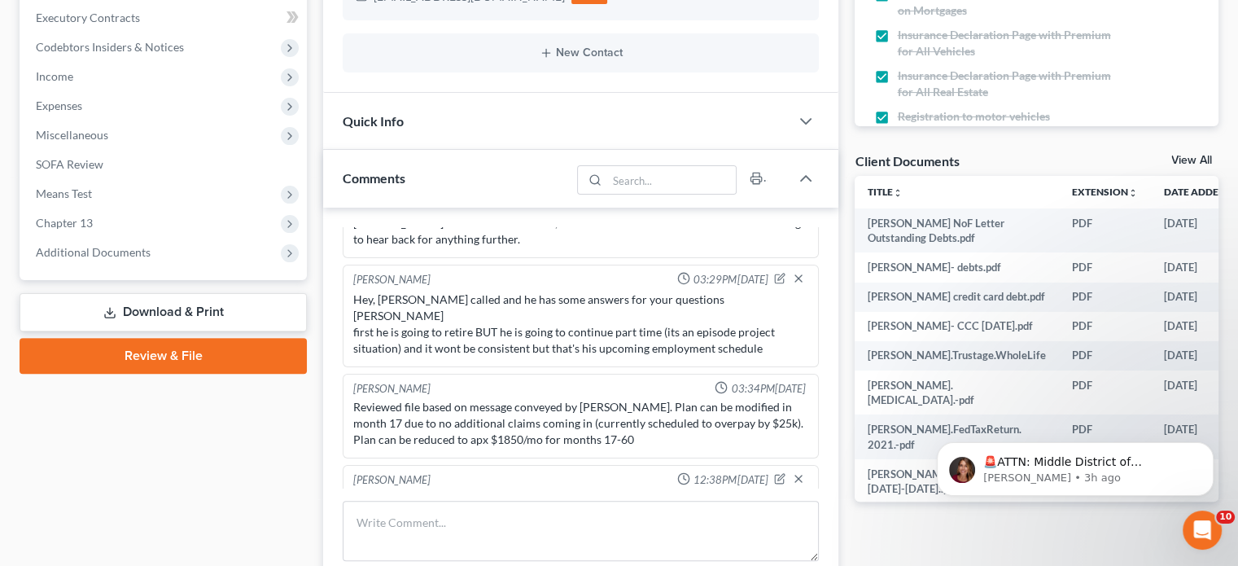
scroll to position [488, 0]
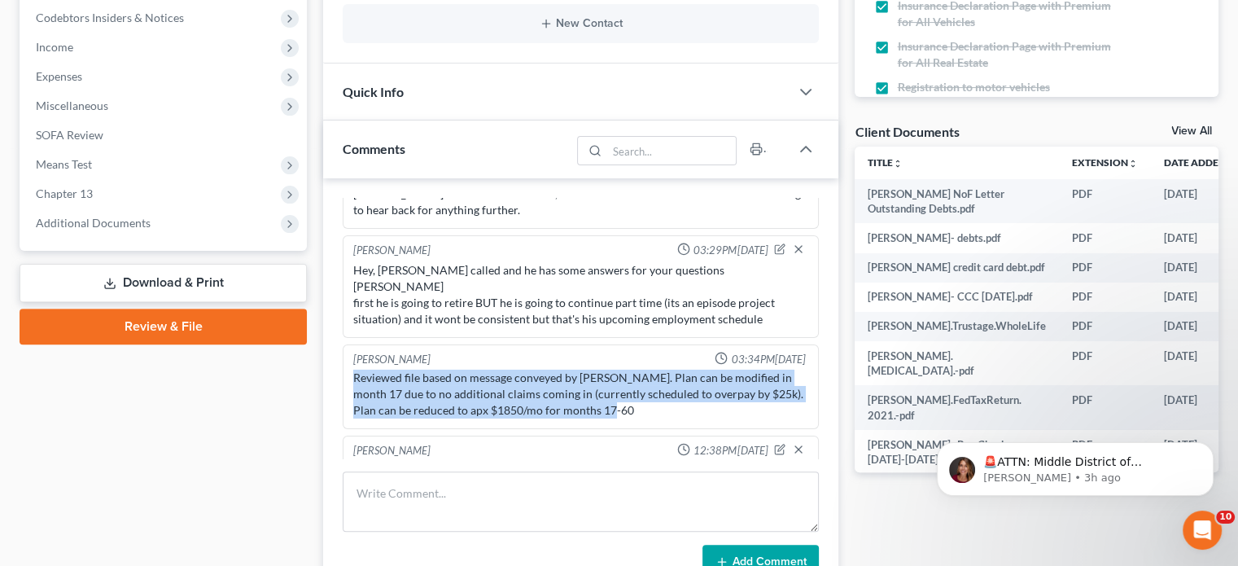
drag, startPoint x: 621, startPoint y: 367, endPoint x: 386, endPoint y: 338, distance: 237.0
click at [345, 344] on div "[PERSON_NAME] 03:34PM[DATE] Reviewed file based on message conveyed by [PERSON_…" at bounding box center [581, 386] width 476 height 85
copy div "Reviewed file based on message conveyed by [PERSON_NAME]. Plan can be modified …"
